Goal: Complete application form

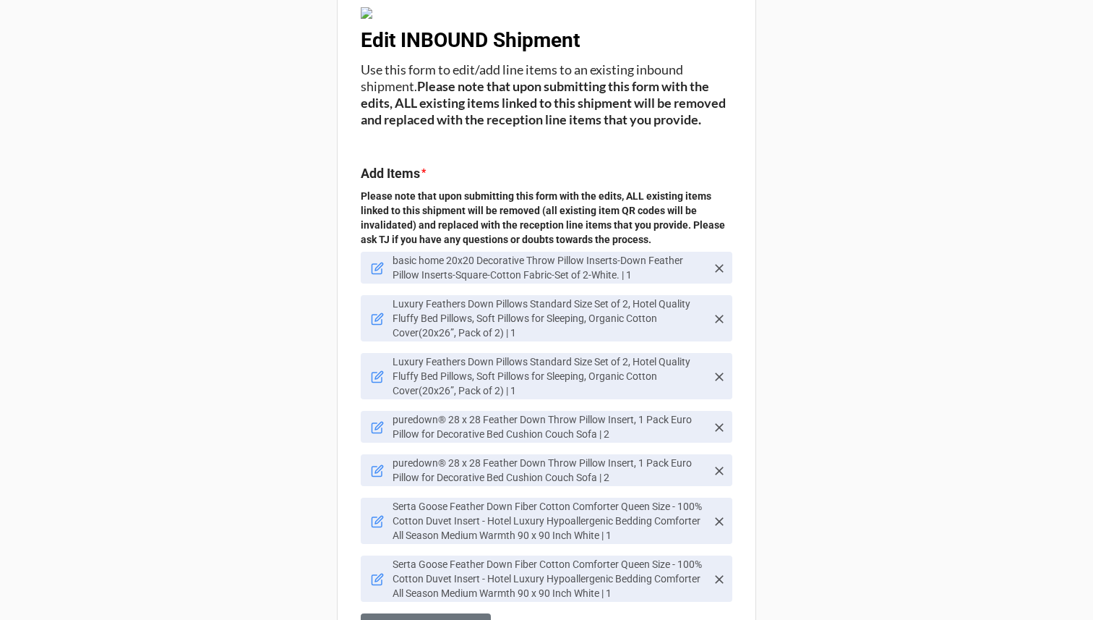
scroll to position [36, 0]
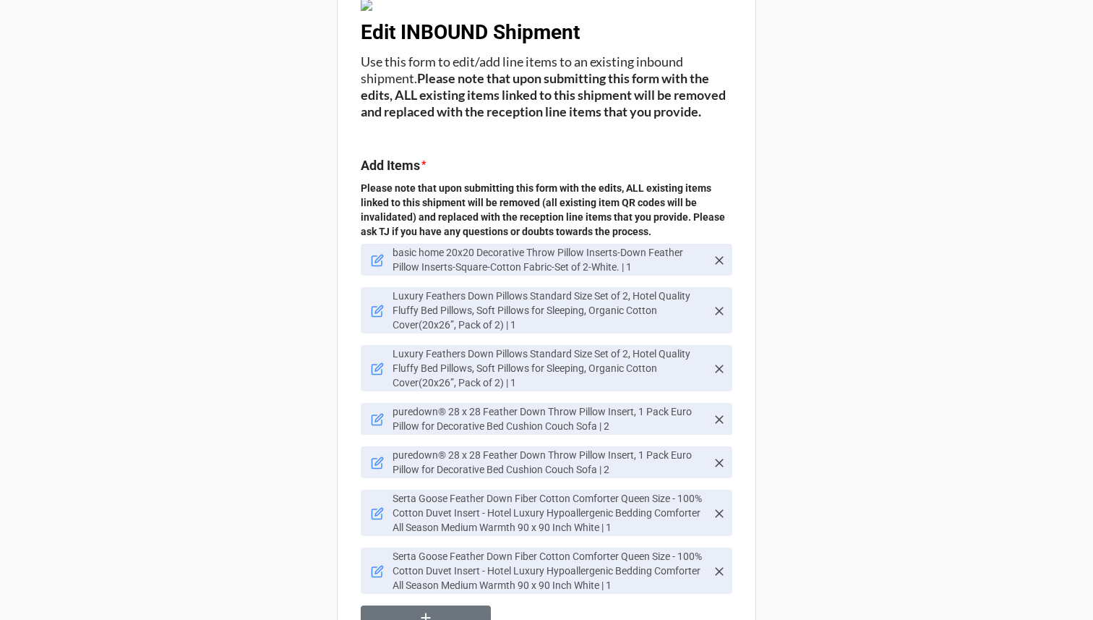
click at [716, 373] on icon at bounding box center [719, 368] width 9 height 9
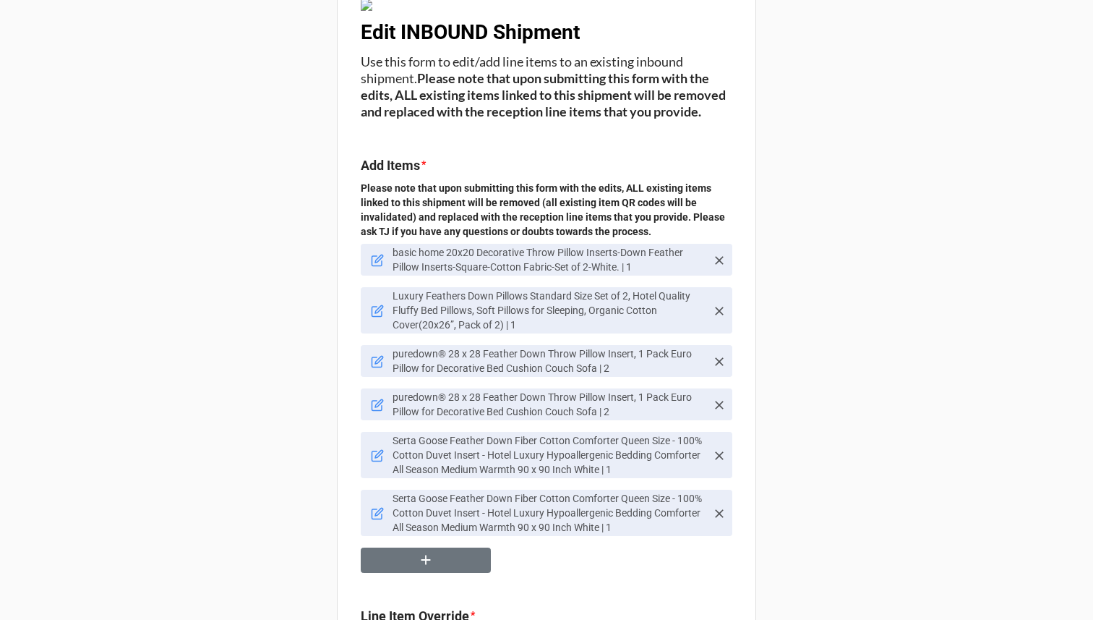
click at [375, 314] on icon at bounding box center [379, 310] width 8 height 8
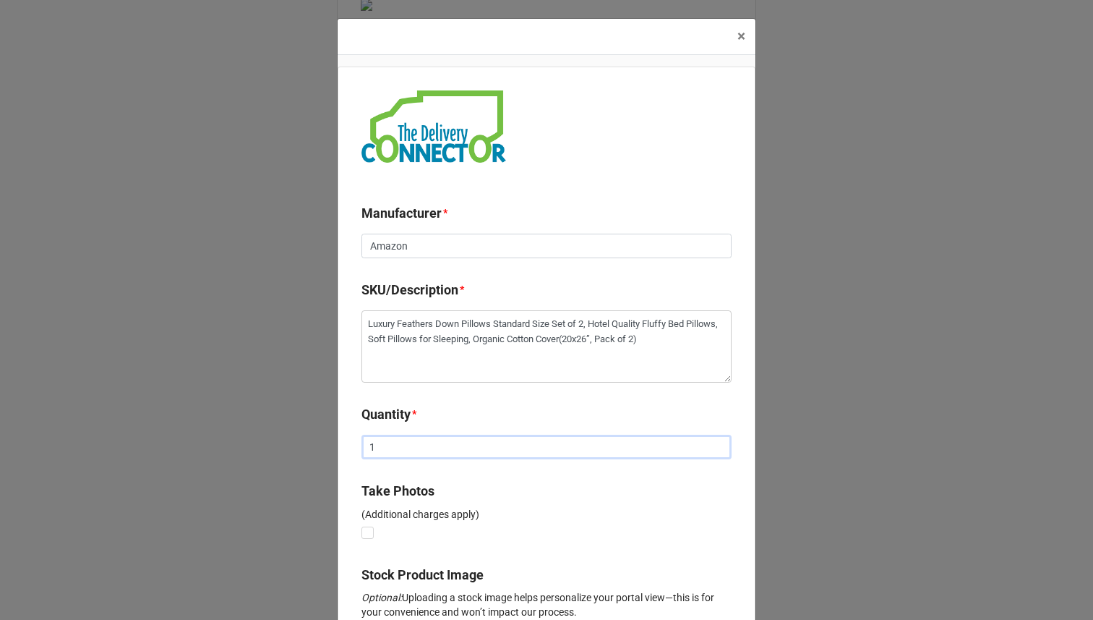
click at [393, 445] on input "1" at bounding box center [547, 447] width 370 height 25
type textarea "x"
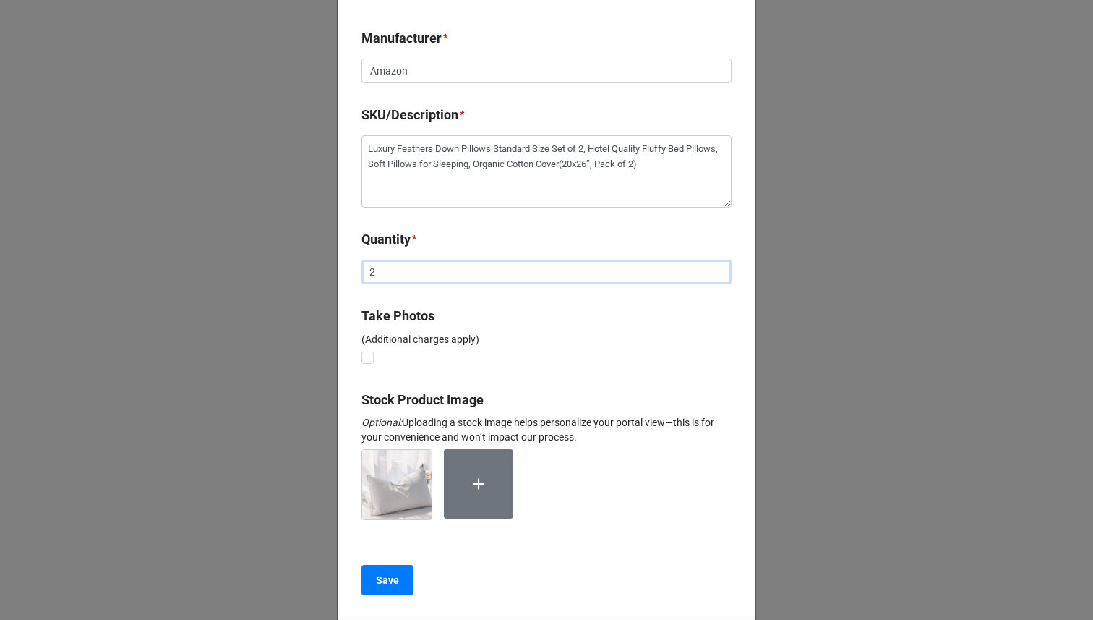
scroll to position [288, 0]
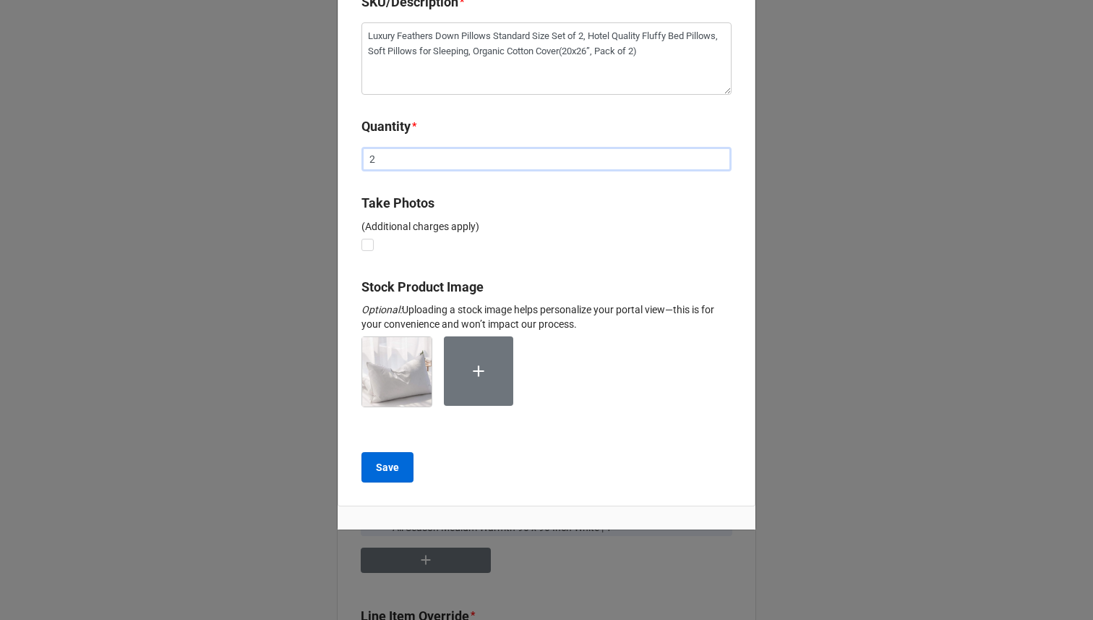
type input "2"
click at [395, 472] on b "Save" at bounding box center [387, 467] width 23 height 15
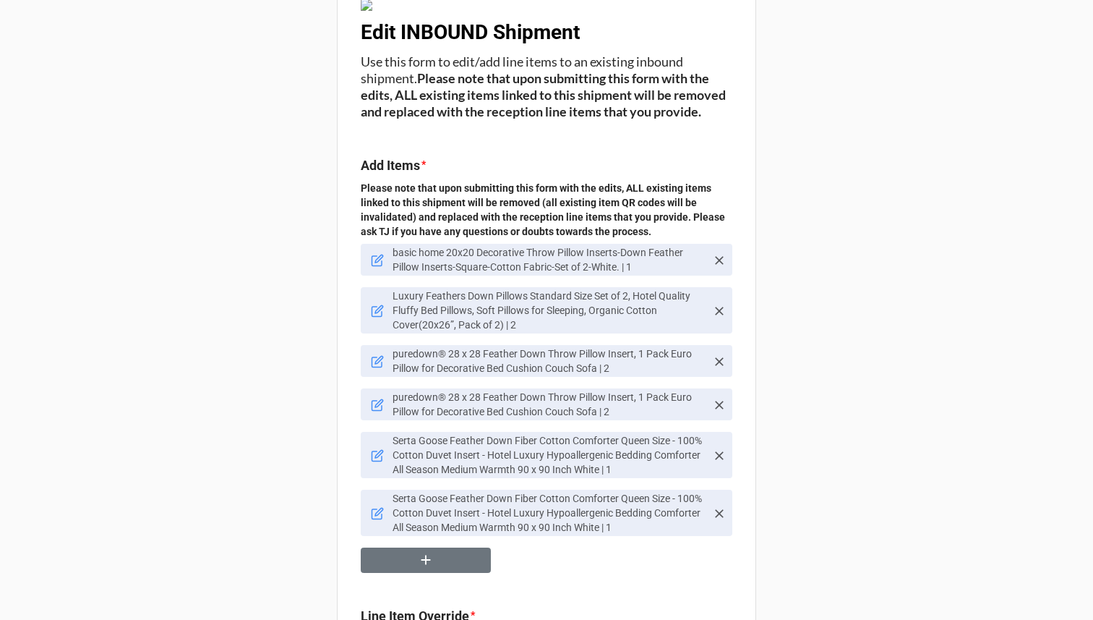
click at [719, 412] on icon at bounding box center [719, 405] width 14 height 14
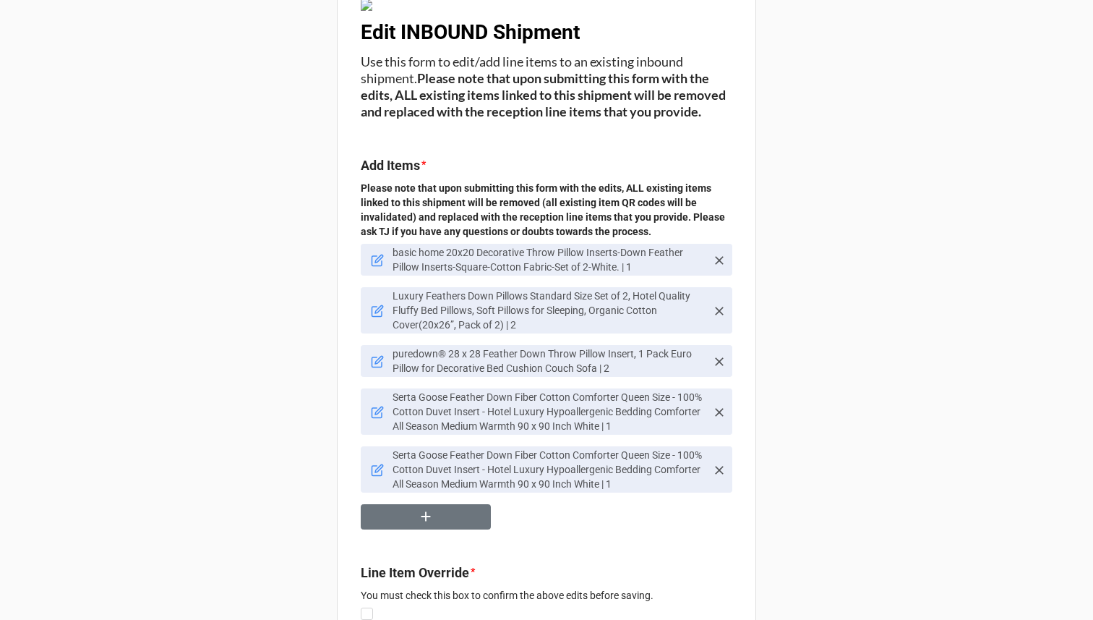
click at [375, 368] on icon at bounding box center [377, 361] width 13 height 13
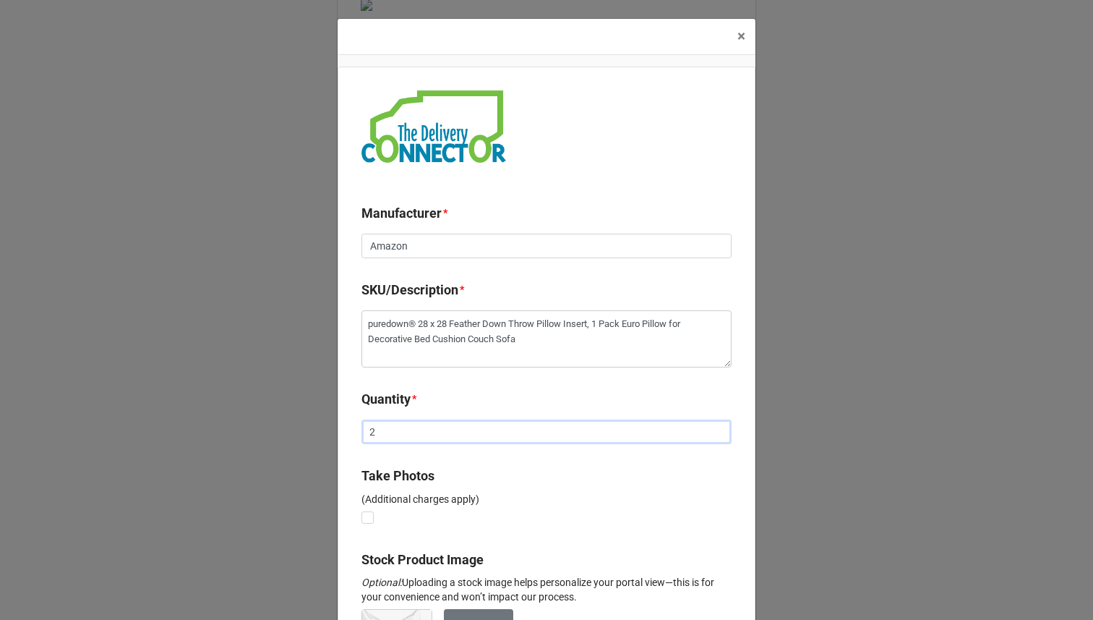
click at [414, 435] on input "2" at bounding box center [547, 431] width 370 height 25
type textarea "x"
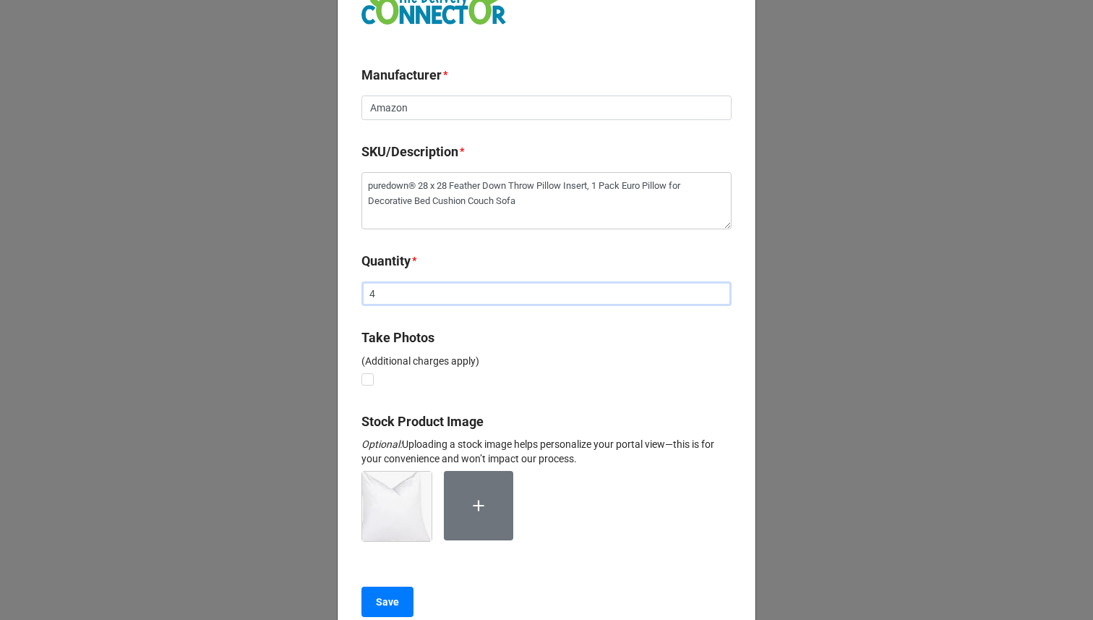
scroll to position [273, 0]
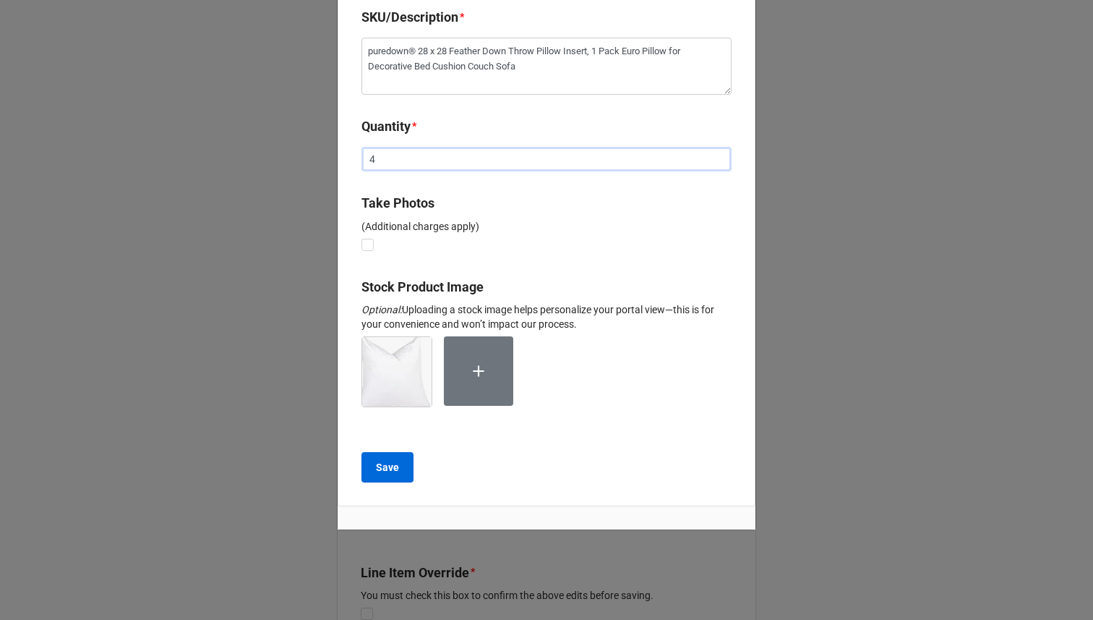
type input "4"
click at [392, 467] on b "Save" at bounding box center [387, 467] width 23 height 15
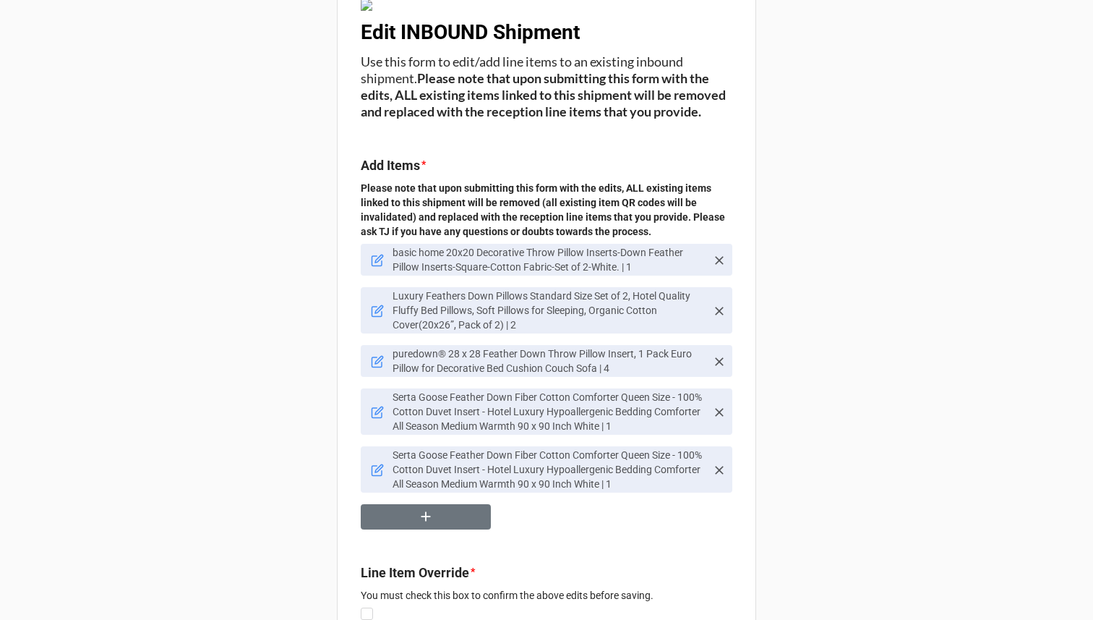
click at [717, 419] on icon at bounding box center [719, 412] width 14 height 14
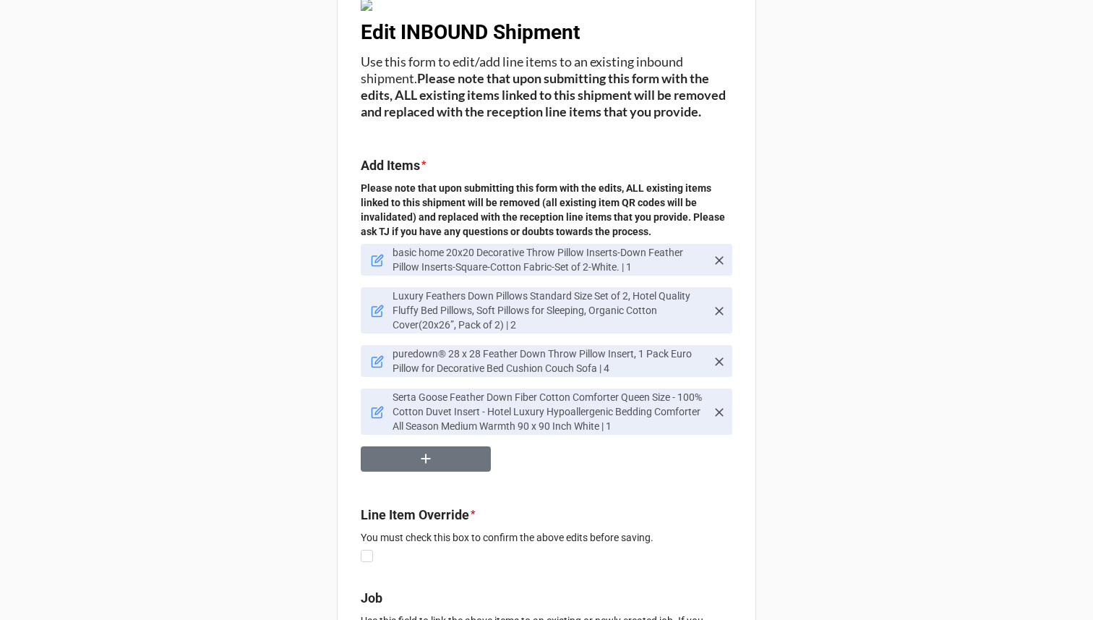
click at [377, 419] on icon at bounding box center [377, 412] width 13 height 13
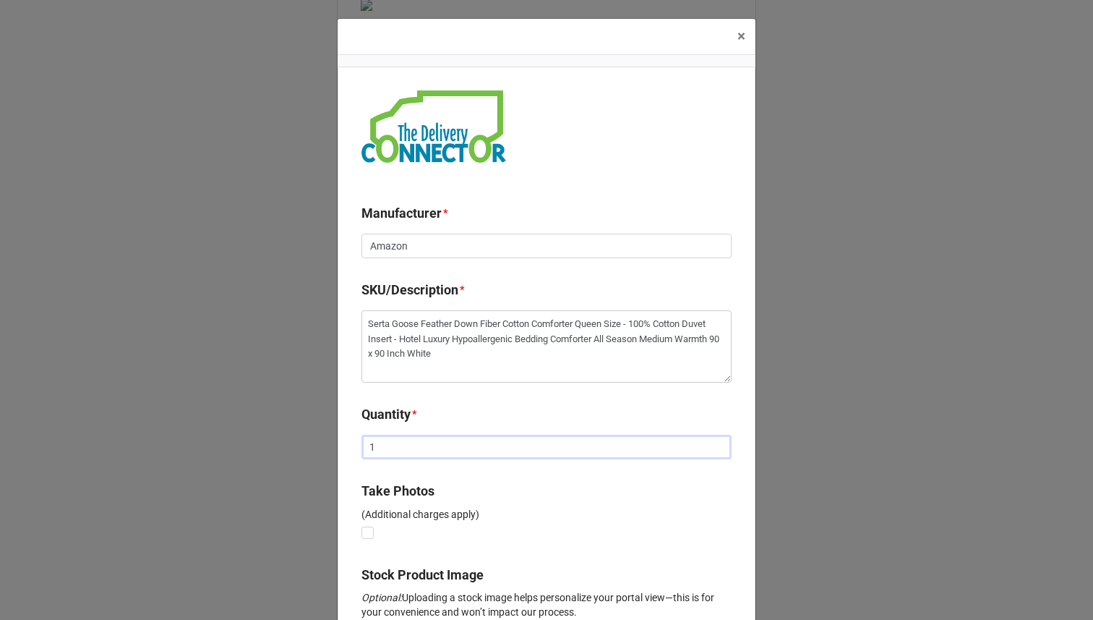
click at [401, 443] on input "1" at bounding box center [547, 447] width 370 height 25
type textarea "x"
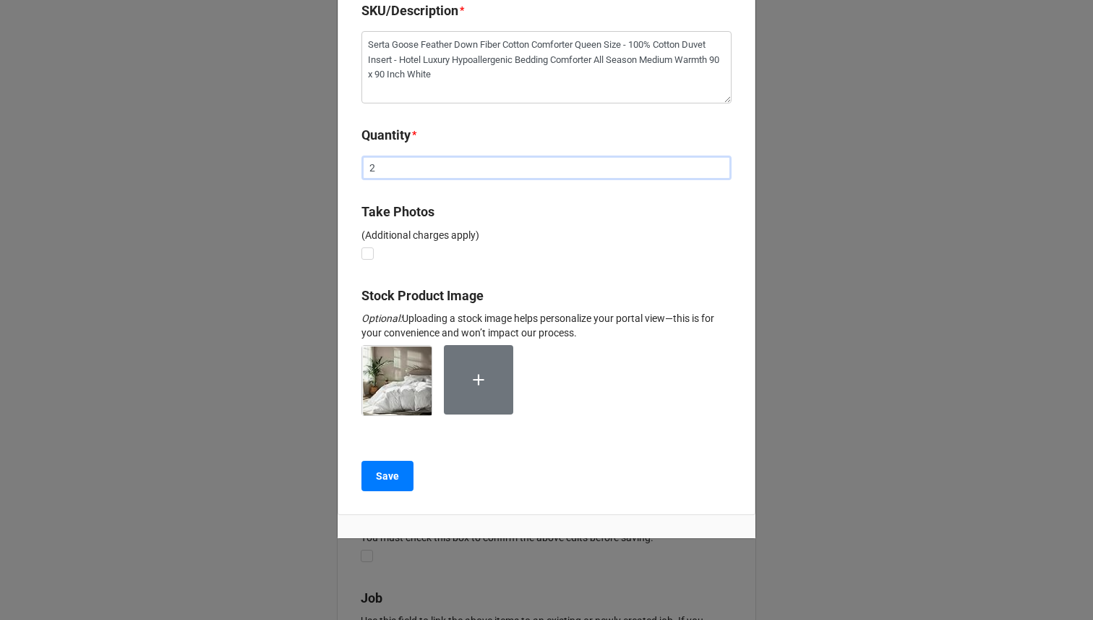
scroll to position [288, 0]
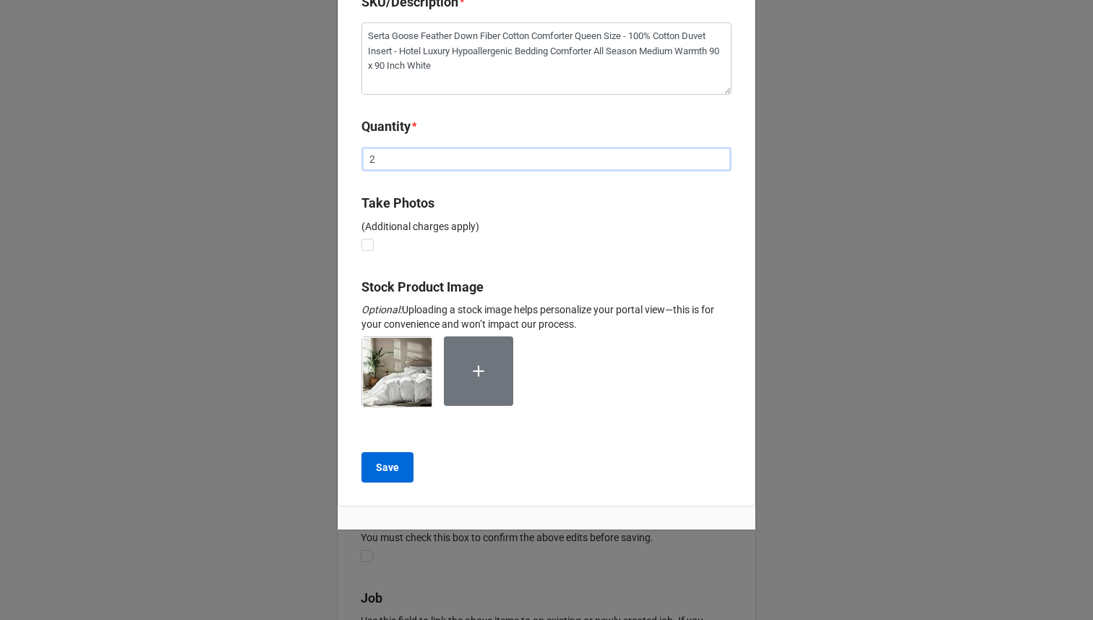
type input "2"
click at [380, 461] on b "Save" at bounding box center [387, 467] width 23 height 15
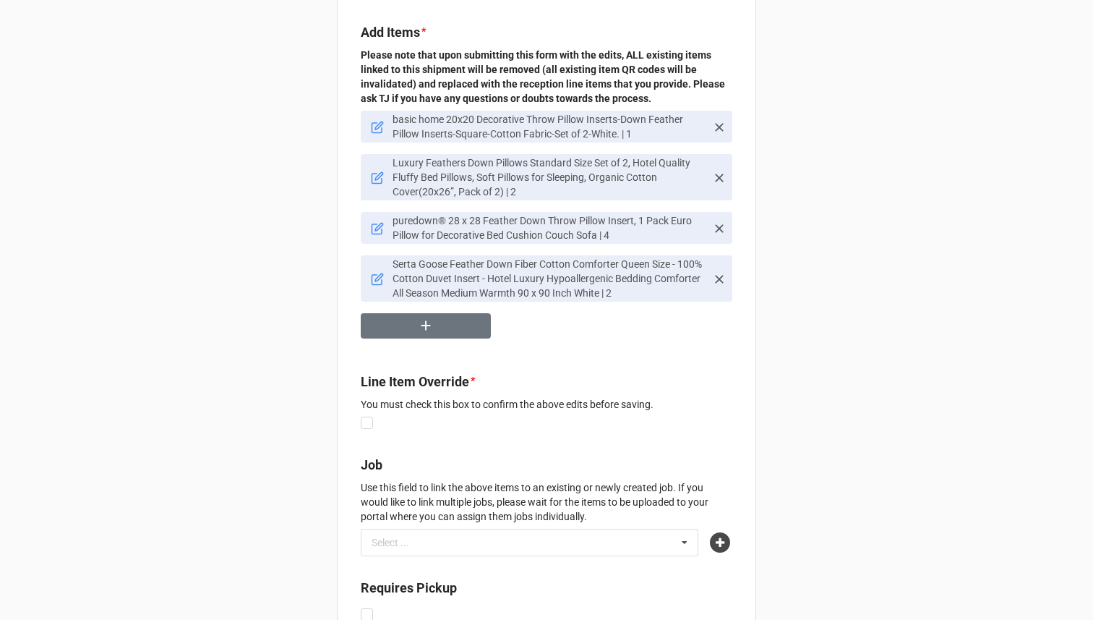
scroll to position [170, 0]
click at [362, 416] on label at bounding box center [367, 416] width 12 height 0
checkbox input "true"
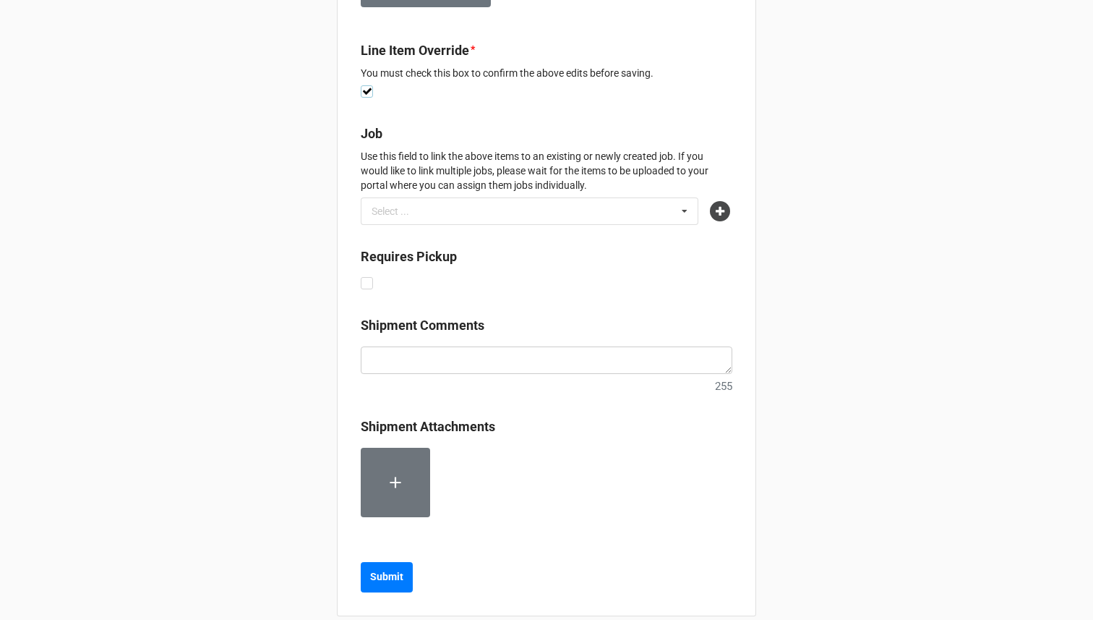
scroll to position [534, 0]
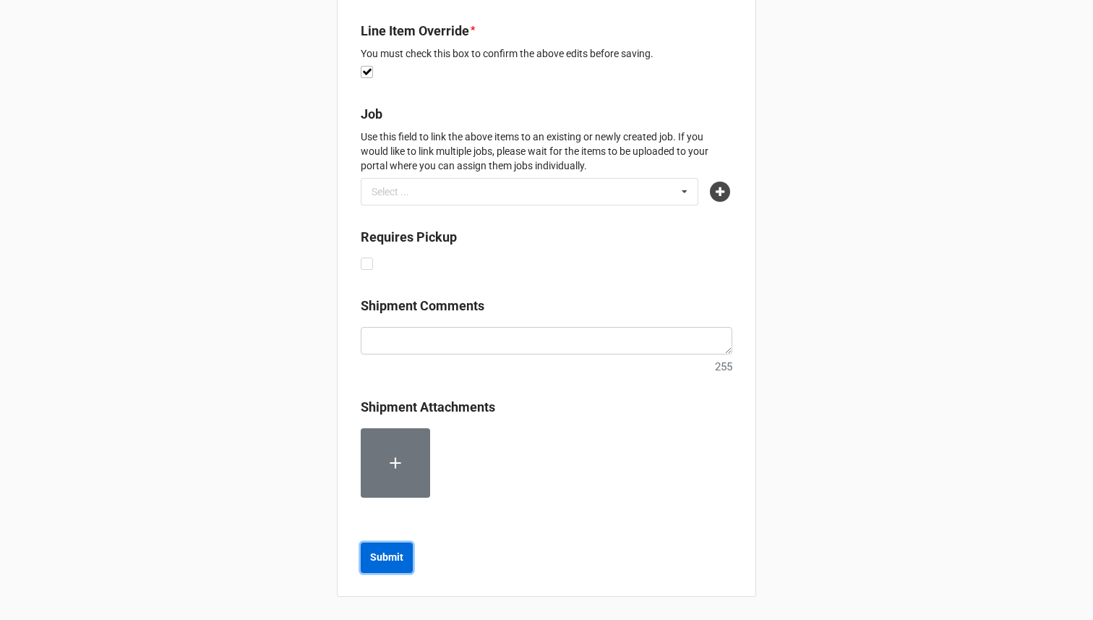
click at [379, 559] on b "Submit" at bounding box center [386, 557] width 33 height 15
